Goal: Find specific page/section: Find specific page/section

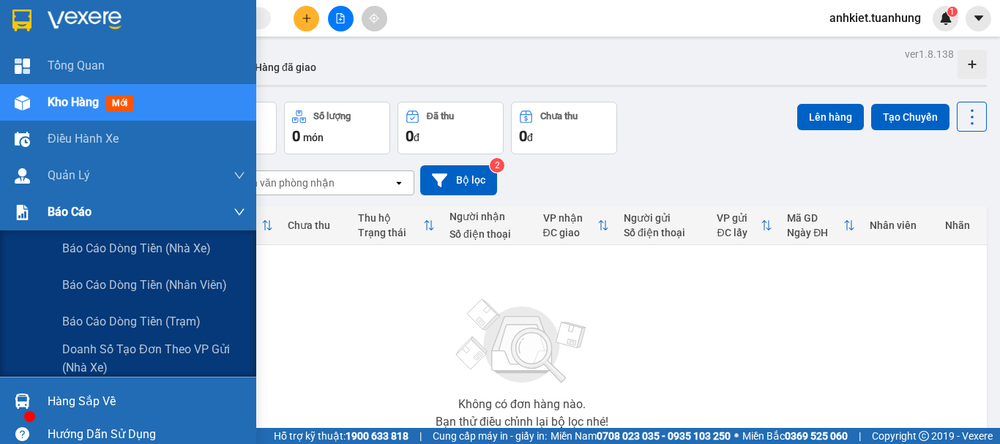
click at [62, 215] on span "Báo cáo" at bounding box center [70, 212] width 44 height 18
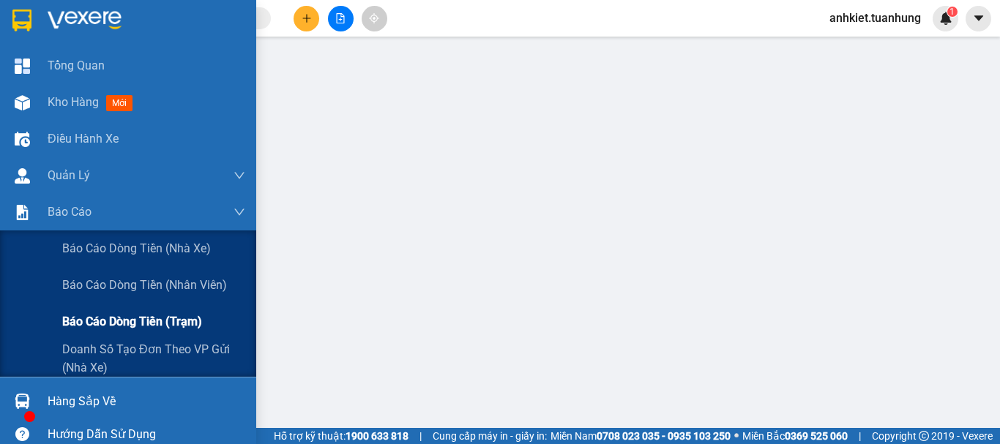
click at [99, 316] on span "Báo cáo dòng tiền (trạm)" at bounding box center [132, 322] width 140 height 18
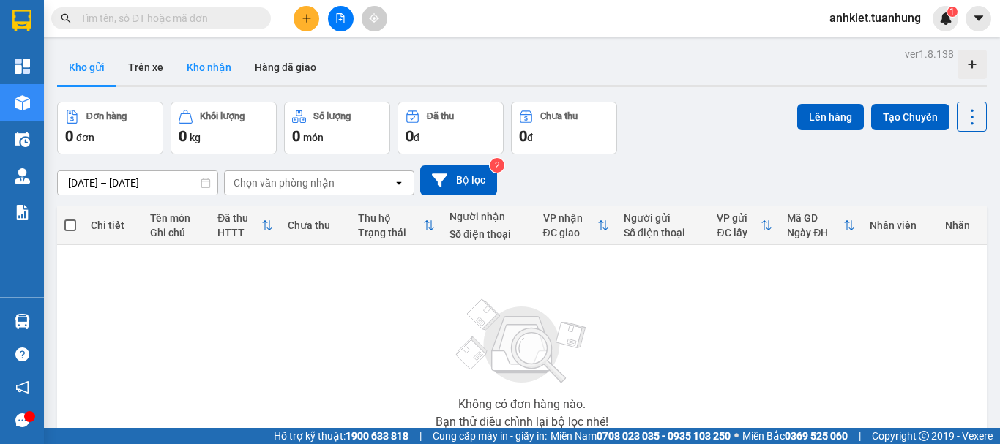
click at [212, 67] on button "Kho nhận" at bounding box center [209, 67] width 68 height 35
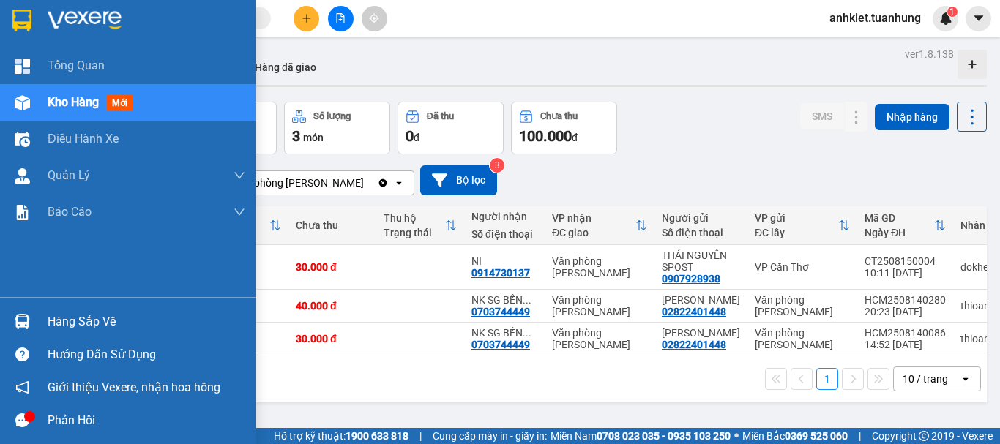
click at [56, 320] on div "Hàng sắp về" at bounding box center [147, 322] width 198 height 22
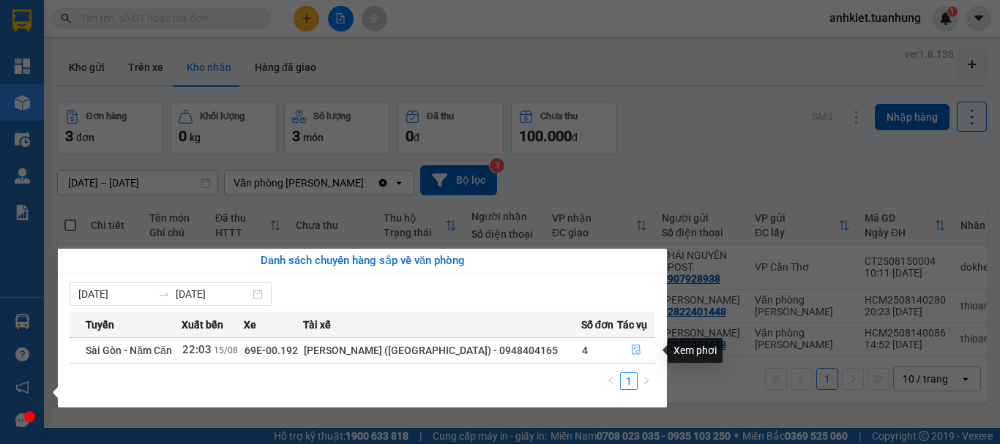
click at [636, 344] on button "button" at bounding box center [636, 350] width 37 height 23
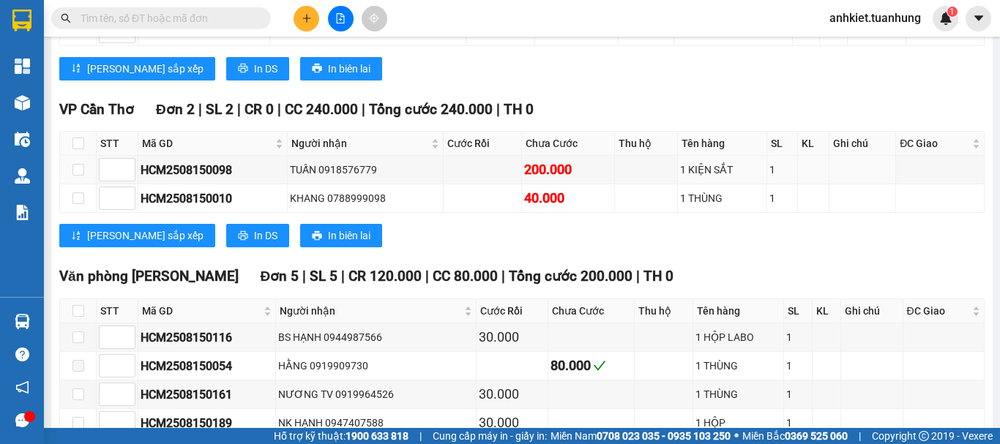
scroll to position [5515, 0]
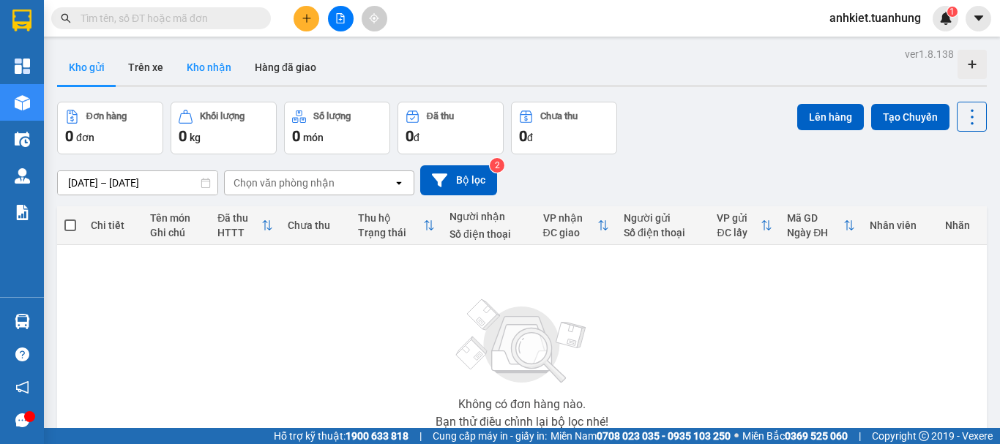
click at [200, 72] on button "Kho nhận" at bounding box center [209, 67] width 68 height 35
